Goal: Task Accomplishment & Management: Manage account settings

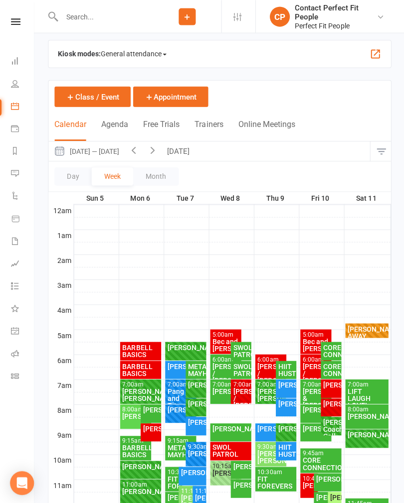
scroll to position [6, 0]
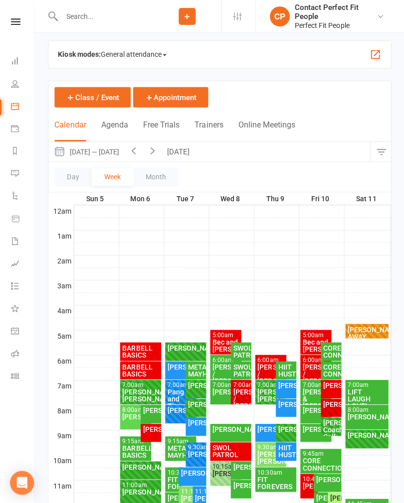
click at [179, 148] on button "[DATE]" at bounding box center [178, 151] width 35 height 19
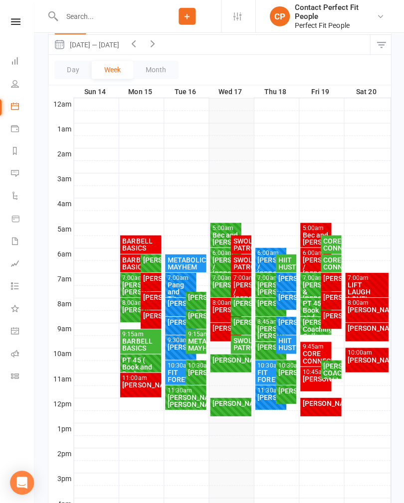
click at [233, 367] on div "[PERSON_NAME] FULL" at bounding box center [229, 362] width 41 height 18
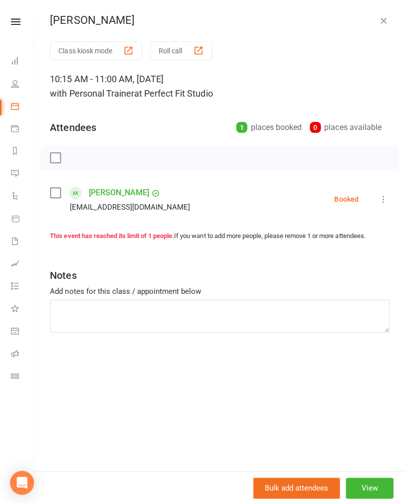
click at [380, 198] on icon at bounding box center [382, 199] width 10 height 10
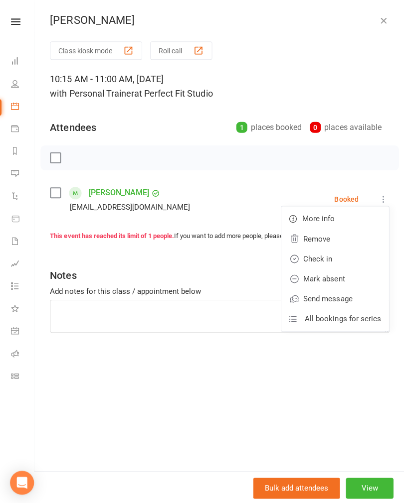
click at [318, 259] on link "Check in" at bounding box center [333, 258] width 107 height 20
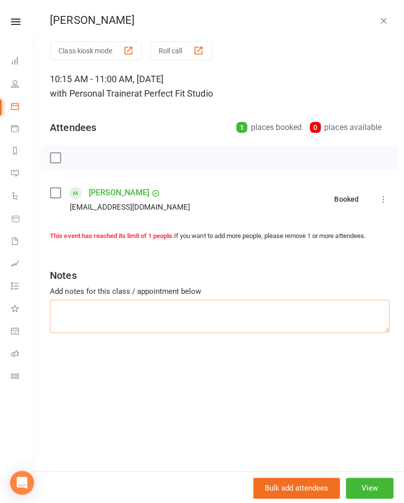
click at [77, 310] on textarea at bounding box center [219, 315] width 338 height 33
click at [98, 317] on textarea "Rope sit stand high pull CB rotation straight on KB RDL 12/16/#0 Bosu chest pre…" at bounding box center [219, 315] width 338 height 33
click at [98, 320] on textarea "Rope sit stand high pull CB rotation straight on KB RDL 12/16/#0 Bosu chest pre…" at bounding box center [219, 315] width 338 height 33
click at [75, 326] on textarea "Rope sit stand high pull CB rotation straight on KB RDL 12/16/#0 Bosu chest pre…" at bounding box center [219, 315] width 338 height 33
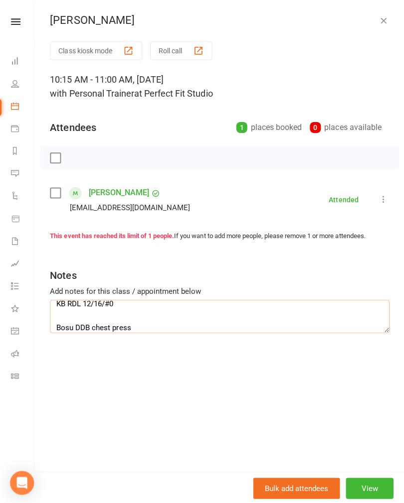
click at [142, 325] on textarea "Rope sit stand high pull CB rotation straight on KB RDL 12/16/#0 Bosu DDB chest…" at bounding box center [219, 315] width 338 height 33
click at [148, 314] on textarea "Rope sit stand high pull CB rotation straight on KB RDL 12/16/#0 Bosu DDB chest…" at bounding box center [219, 315] width 338 height 33
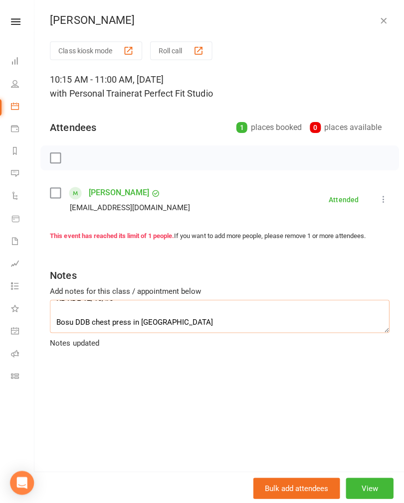
scroll to position [54, 0]
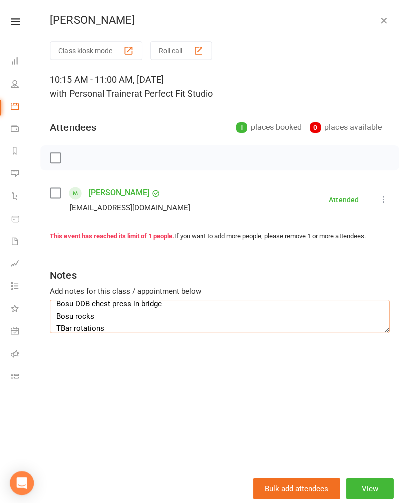
type textarea "Rope sit stand high pull CB rotation straight on KB RDL 12/16/#0 Bosu DDB chest…"
click at [384, 22] on icon "button" at bounding box center [382, 20] width 10 height 10
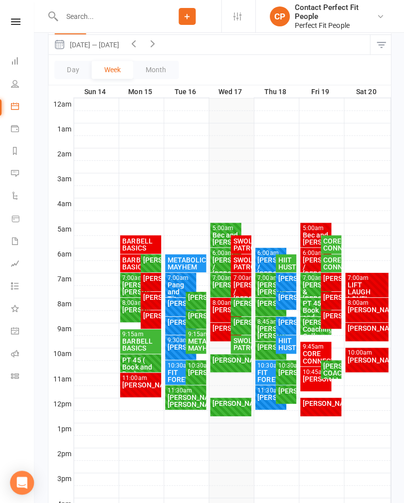
click at [242, 344] on div "SWOL PATROL" at bounding box center [240, 343] width 16 height 14
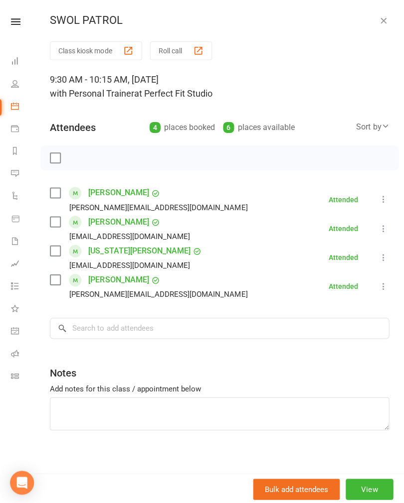
click at [386, 15] on icon "button" at bounding box center [382, 20] width 10 height 10
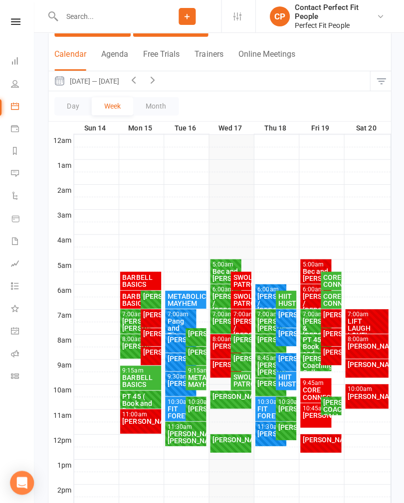
scroll to position [75, 0]
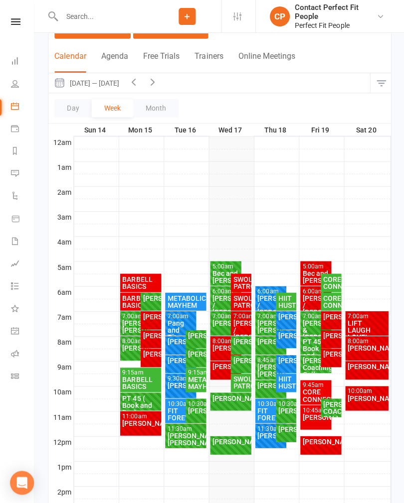
click at [157, 85] on icon "button" at bounding box center [151, 81] width 11 height 11
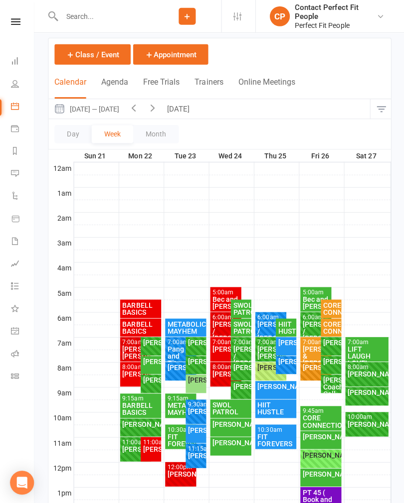
scroll to position [49, 0]
click at [185, 110] on button "[DATE]" at bounding box center [178, 108] width 35 height 19
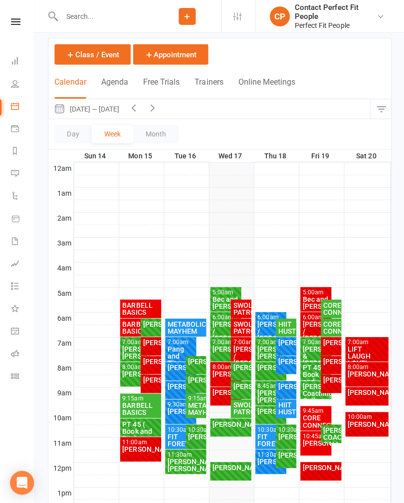
click at [229, 424] on div "[PERSON_NAME]" at bounding box center [229, 423] width 37 height 7
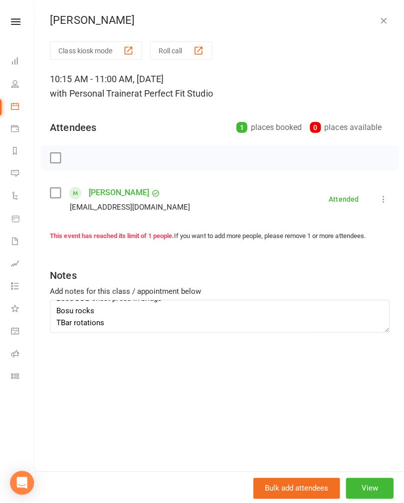
scroll to position [60, 0]
click at [125, 324] on textarea "Rope sit stand high pull CB rotation straight on KB RDL 12/16/#0 Bosu DDB chest…" at bounding box center [219, 315] width 338 height 33
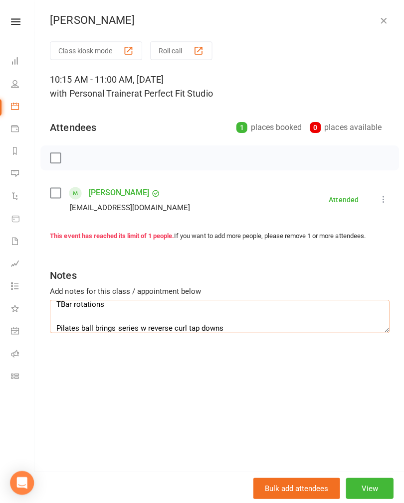
type textarea "Rope sit stand high pull CB rotation straight on KB RDL 12/16/#0 Bosu DDB chest…"
